Goal: Task Accomplishment & Management: Manage account settings

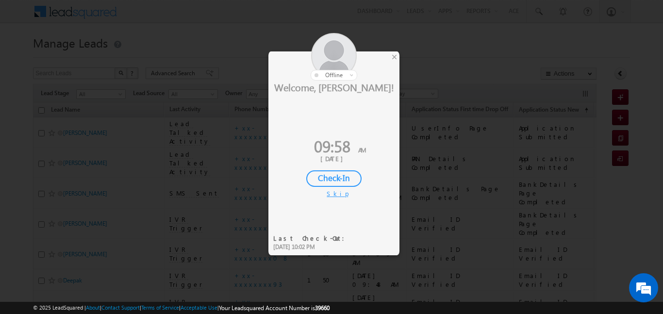
click at [327, 179] on div "Check-In" at bounding box center [333, 178] width 55 height 17
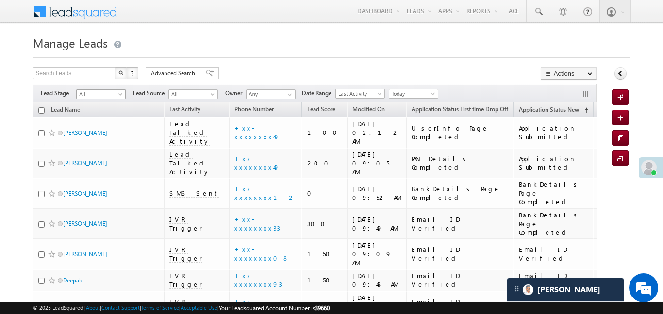
click at [107, 94] on span "All" at bounding box center [100, 94] width 46 height 9
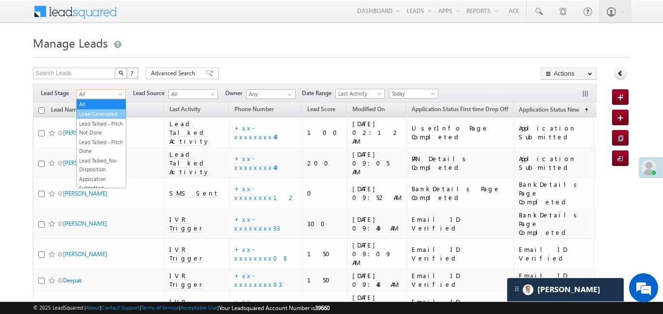
click at [104, 110] on link "Lead Generated" at bounding box center [101, 114] width 49 height 9
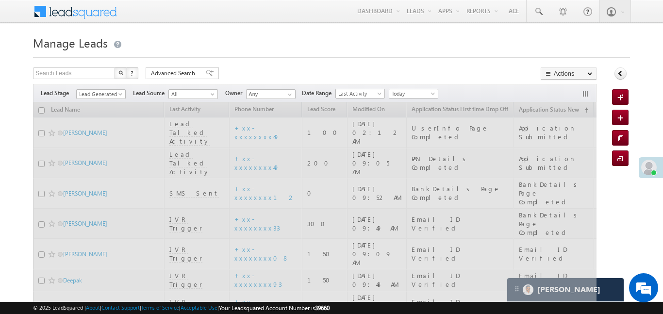
click at [438, 91] on link "Today" at bounding box center [414, 94] width 50 height 10
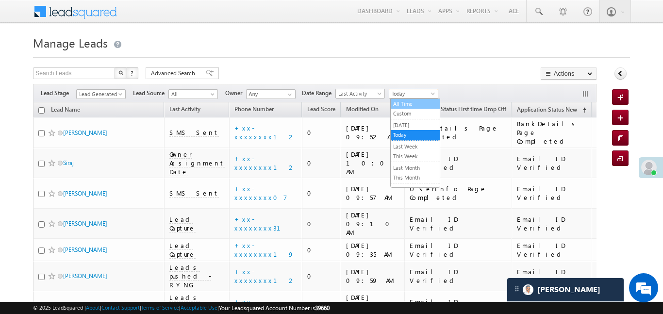
click at [405, 102] on link "All Time" at bounding box center [415, 103] width 49 height 9
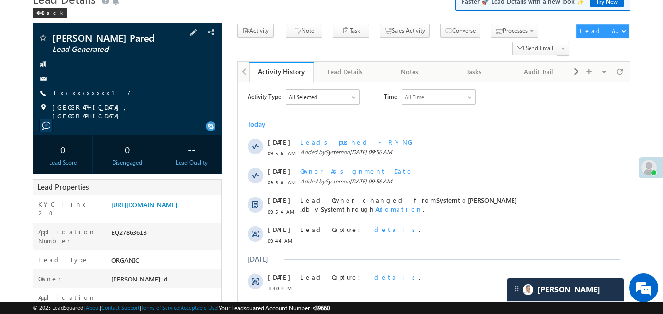
scroll to position [68, 0]
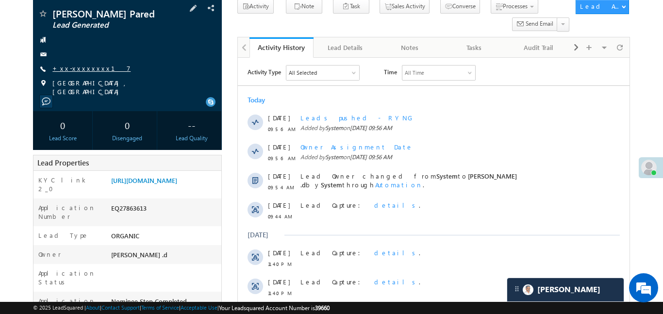
click at [81, 67] on link "+xx-xxxxxxxx17" at bounding box center [91, 68] width 78 height 8
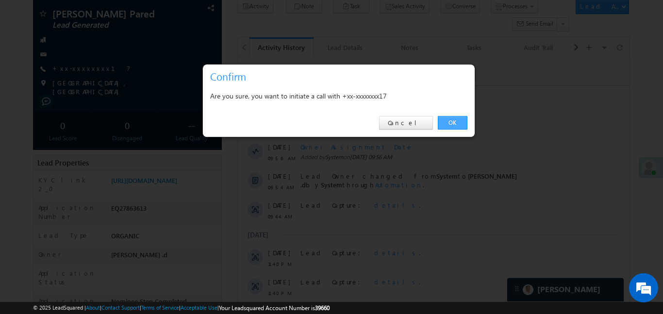
drag, startPoint x: 459, startPoint y: 122, endPoint x: 221, endPoint y: 63, distance: 245.1
click at [459, 122] on link "OK" at bounding box center [453, 123] width 30 height 14
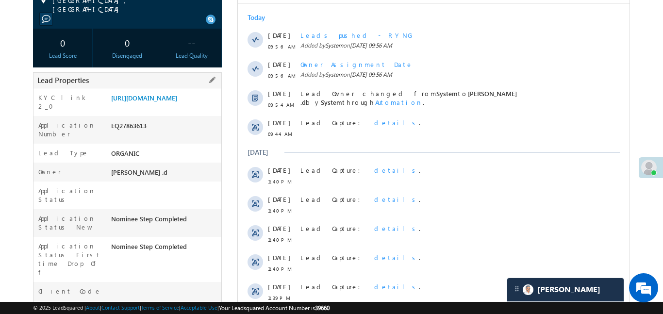
scroll to position [224, 0]
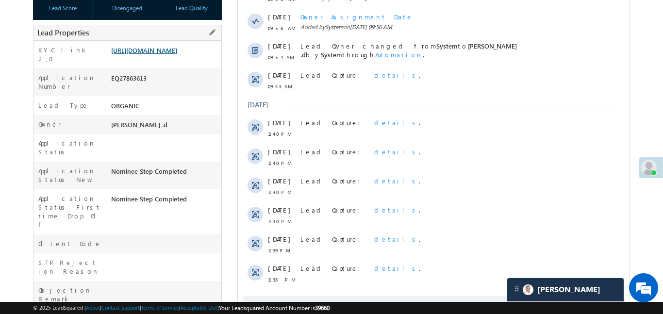
click at [177, 54] on link "https://angelbroking1-pk3em7sa.customui-test.leadsquared.com?leadId=a58f42c4-9b…" at bounding box center [144, 50] width 66 height 8
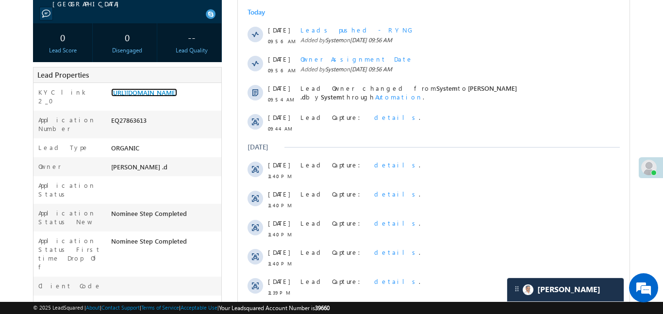
scroll to position [85, 0]
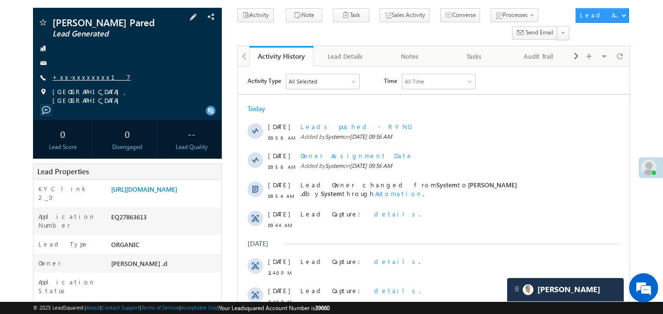
click at [81, 79] on link "+xx-xxxxxxxx17" at bounding box center [91, 77] width 78 height 8
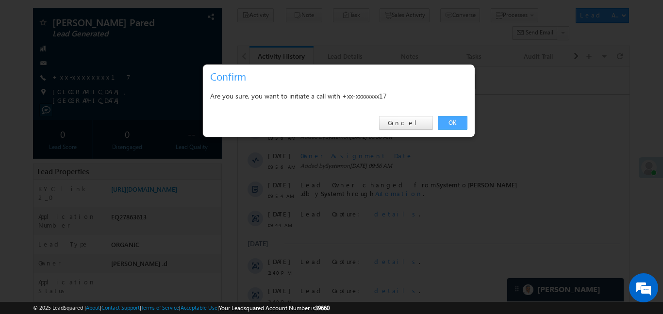
click at [460, 119] on link "OK" at bounding box center [453, 123] width 30 height 14
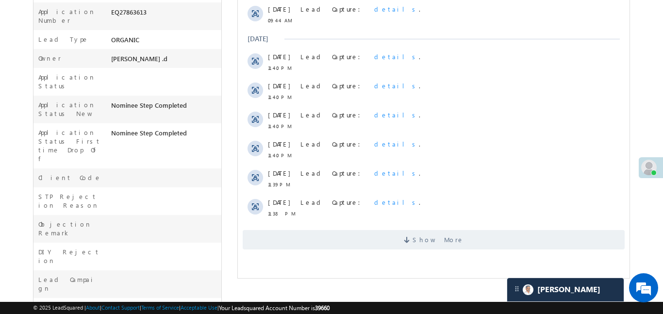
scroll to position [289, 0]
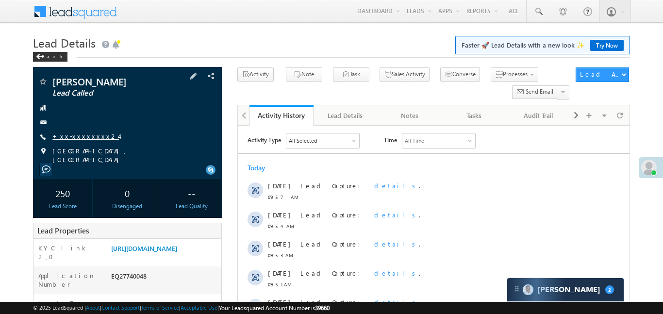
click at [84, 137] on link "+xx-xxxxxxxx24" at bounding box center [85, 136] width 66 height 8
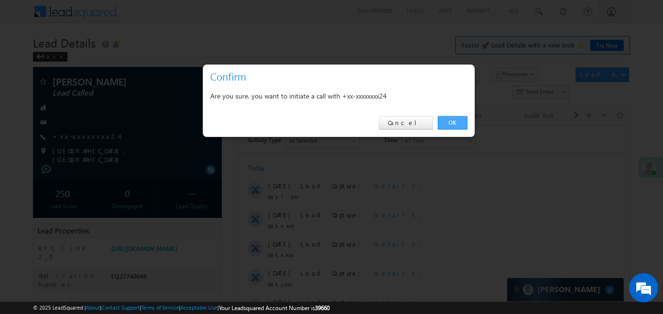
click at [464, 123] on link "OK" at bounding box center [453, 123] width 30 height 14
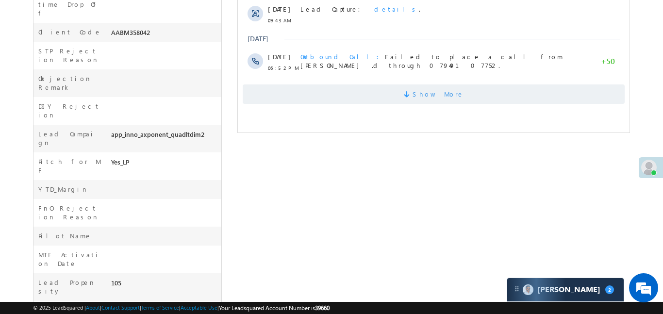
click at [402, 92] on span "Show More" at bounding box center [433, 93] width 382 height 19
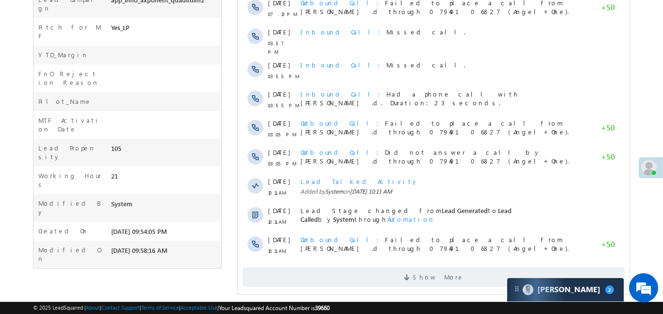
scroll to position [576, 0]
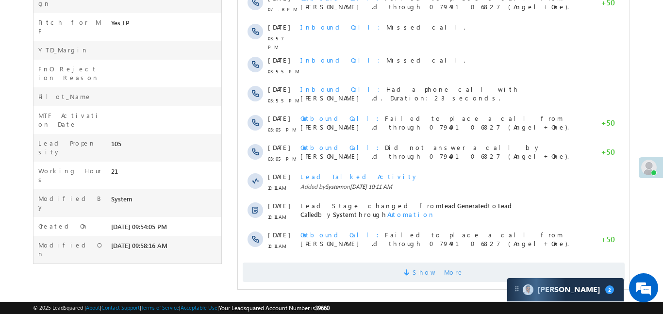
click at [436, 271] on span "Show More" at bounding box center [437, 272] width 51 height 19
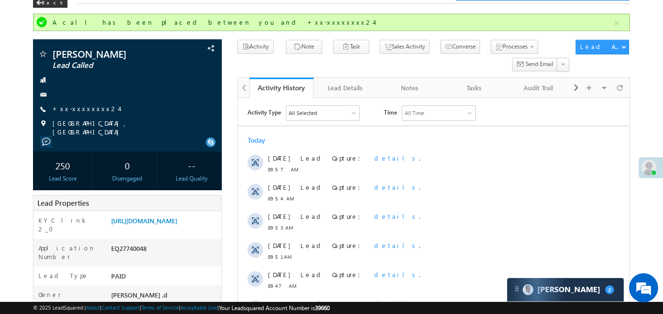
scroll to position [0, 0]
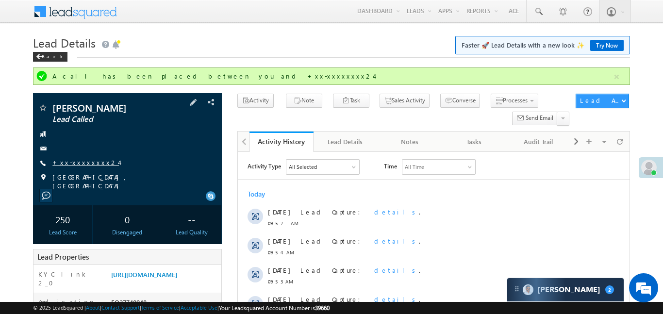
click at [93, 162] on link "+xx-xxxxxxxx24" at bounding box center [85, 162] width 66 height 8
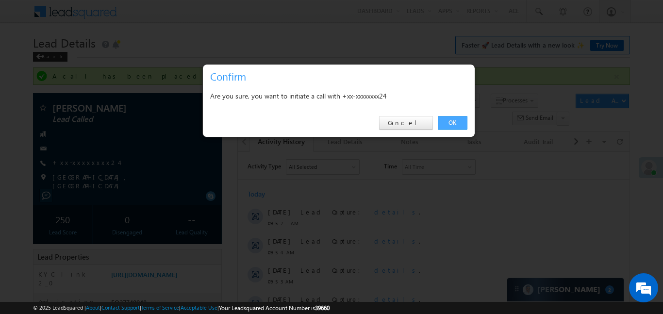
click at [449, 122] on link "OK" at bounding box center [453, 123] width 30 height 14
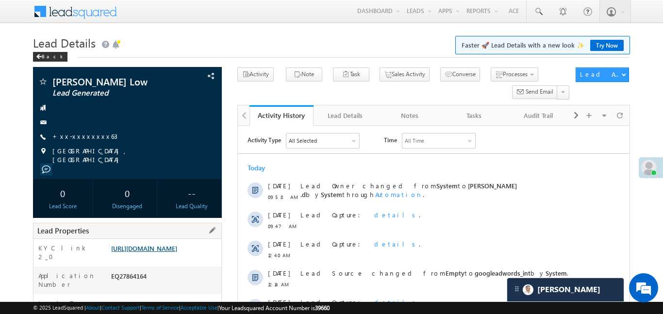
click at [173, 252] on link "https://angelbroking1-pk3em7sa.customui-test.leadsquared.com?leadId=de1125aa-31…" at bounding box center [144, 248] width 66 height 8
click at [87, 137] on link "+xx-xxxxxxxx63" at bounding box center [84, 136] width 65 height 8
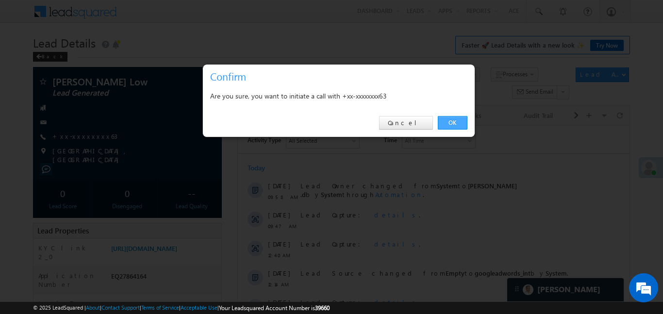
click at [452, 118] on link "OK" at bounding box center [453, 123] width 30 height 14
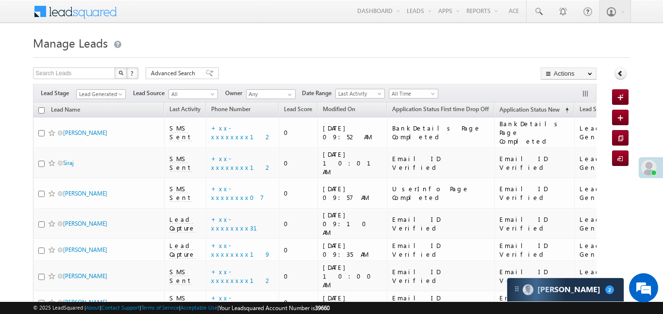
scroll to position [257, 0]
